Goal: Task Accomplishment & Management: Manage account settings

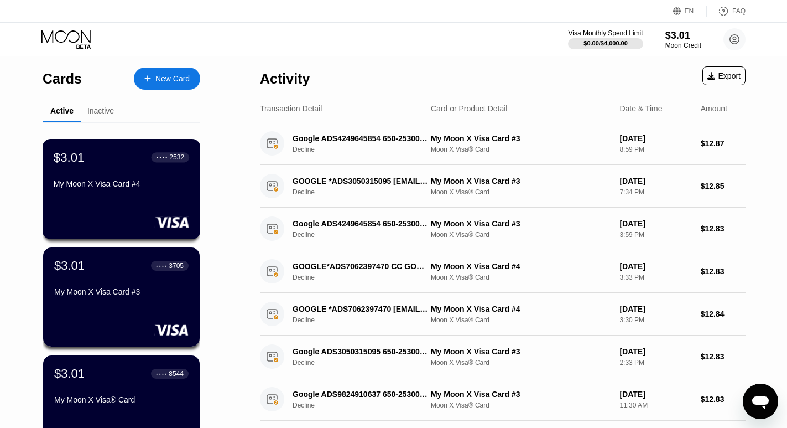
click at [138, 192] on div "My Moon X Visa Card #4" at bounding box center [122, 185] width 136 height 13
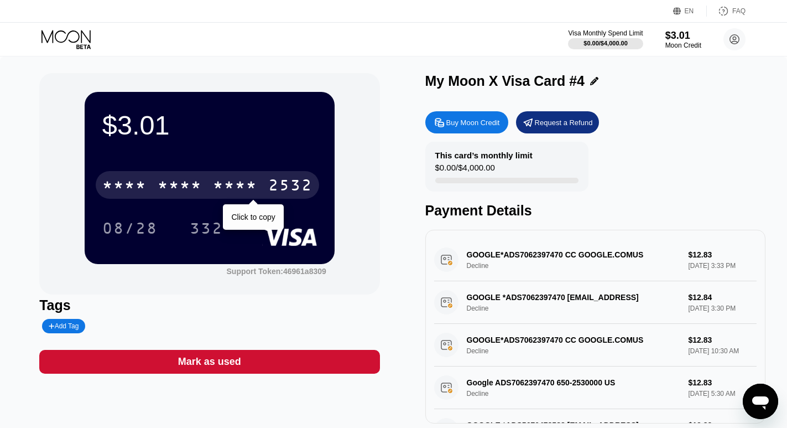
click at [264, 182] on div "* * * * * * * * * * * * 2532" at bounding box center [207, 185] width 223 height 28
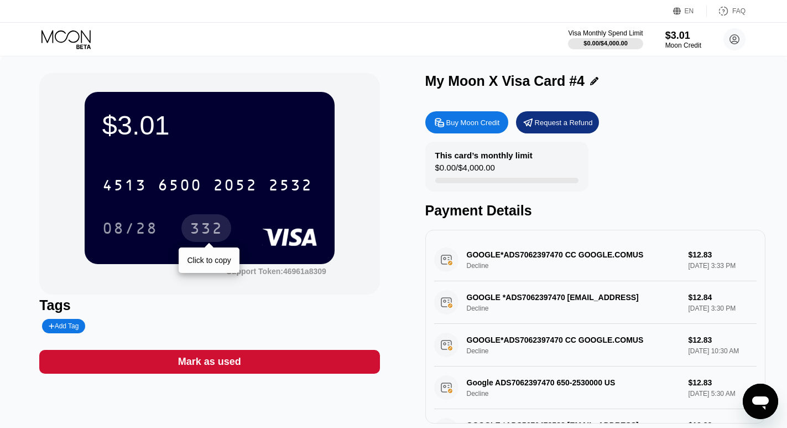
click at [205, 227] on div "332" at bounding box center [206, 230] width 33 height 18
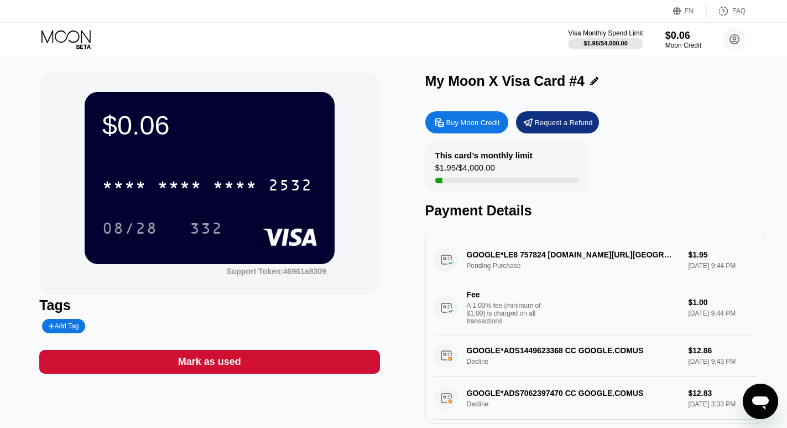
click at [67, 35] on icon at bounding box center [65, 36] width 49 height 13
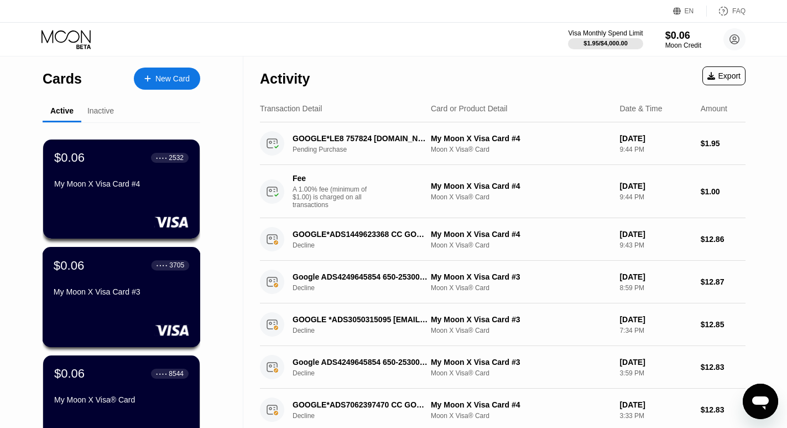
click at [108, 277] on div "$0.06 ● ● ● ● 3705 My Moon X Visa Card #3" at bounding box center [122, 279] width 136 height 43
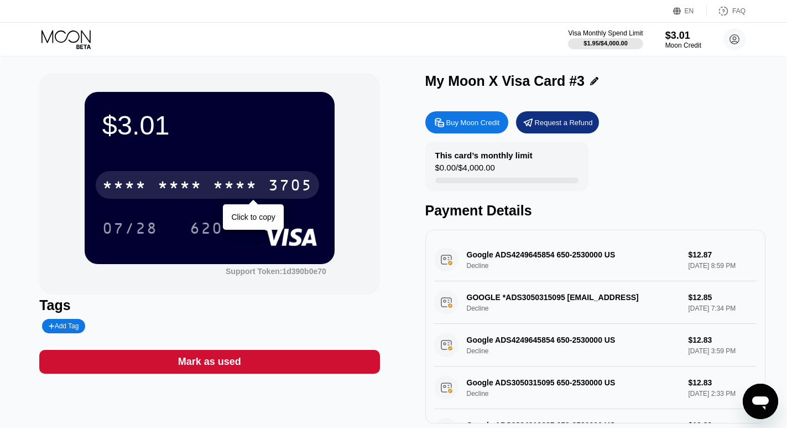
click at [289, 192] on div "3705" at bounding box center [290, 187] width 44 height 18
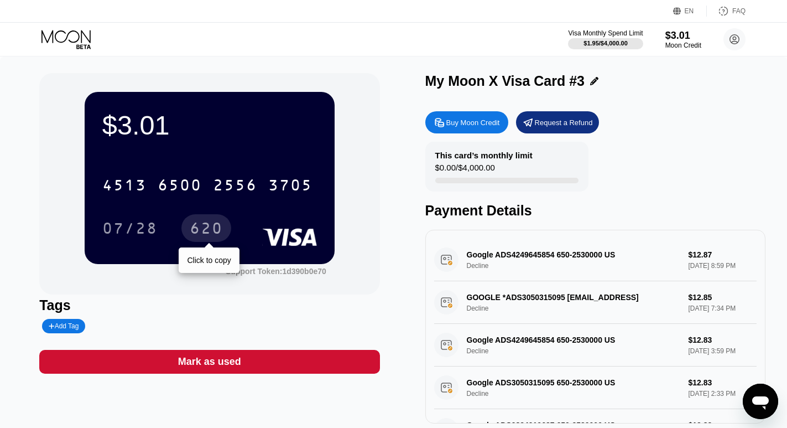
click at [209, 231] on div "620" at bounding box center [206, 230] width 33 height 18
